Goal: Information Seeking & Learning: Learn about a topic

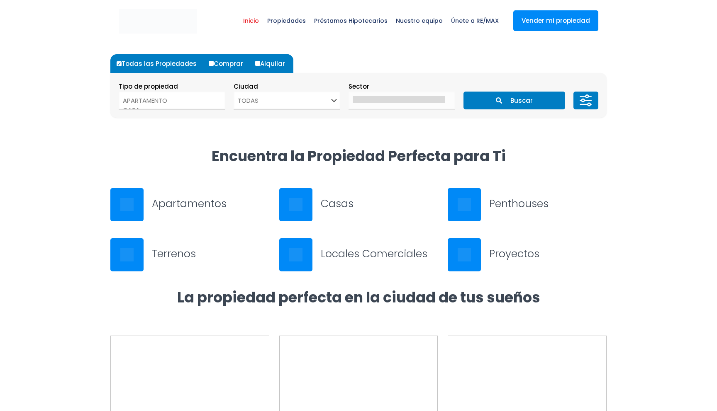
select select
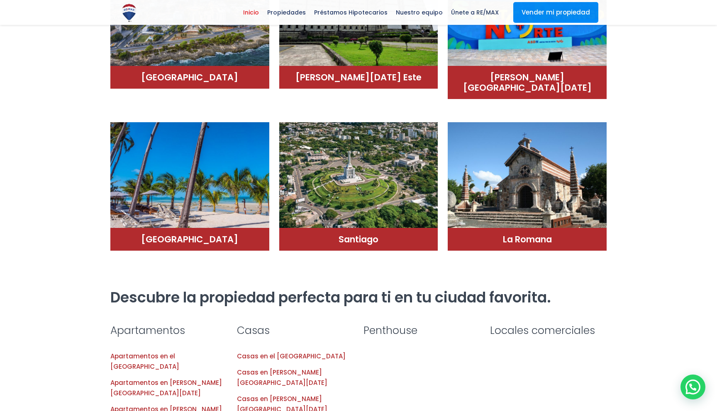
scroll to position [551, 0]
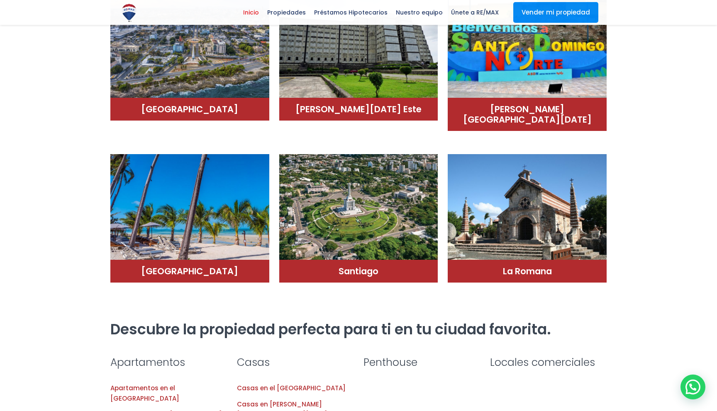
click at [230, 238] on img at bounding box center [189, 210] width 159 height 112
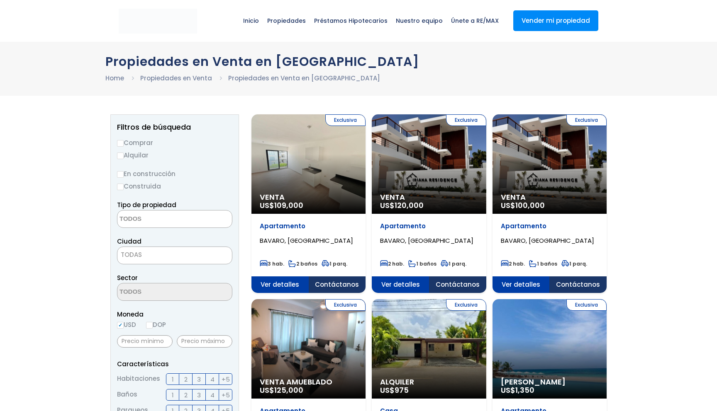
select select
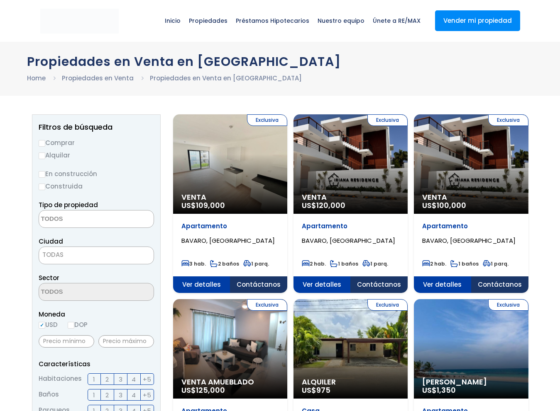
select select
